Goal: Task Accomplishment & Management: Manage account settings

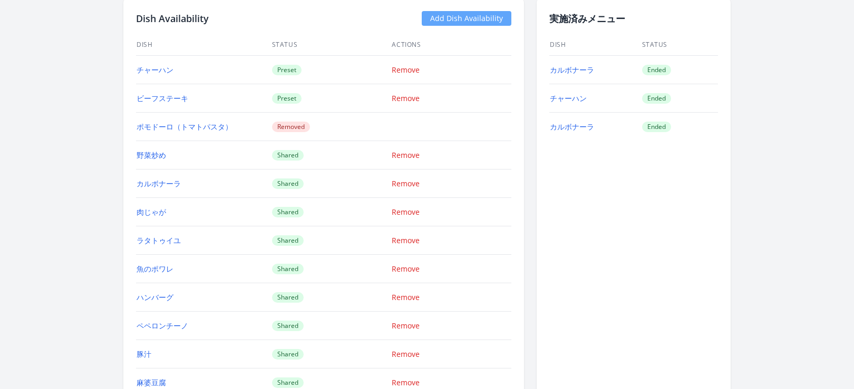
scroll to position [904, 0]
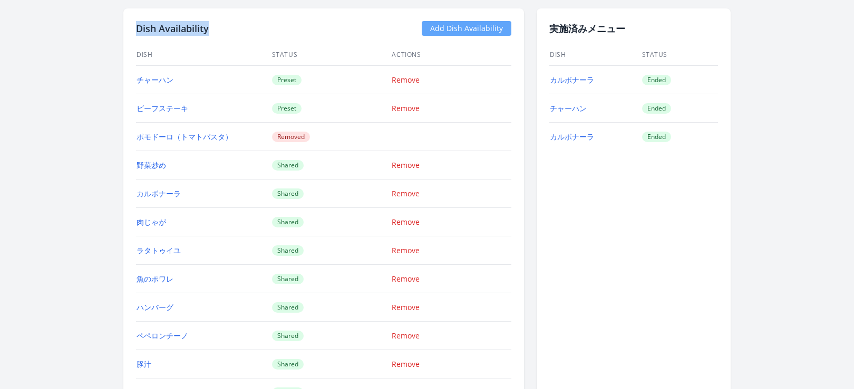
drag, startPoint x: 209, startPoint y: 28, endPoint x: 135, endPoint y: 23, distance: 74.0
click at [136, 23] on div "Dish Availability Add Dish Availability" at bounding box center [323, 28] width 375 height 15
copy h2 "Dish Availability"
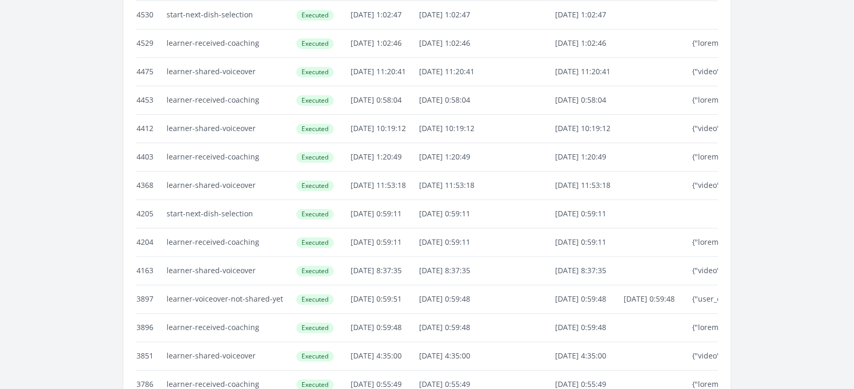
scroll to position [2509, 0]
